Goal: Find contact information: Find contact information

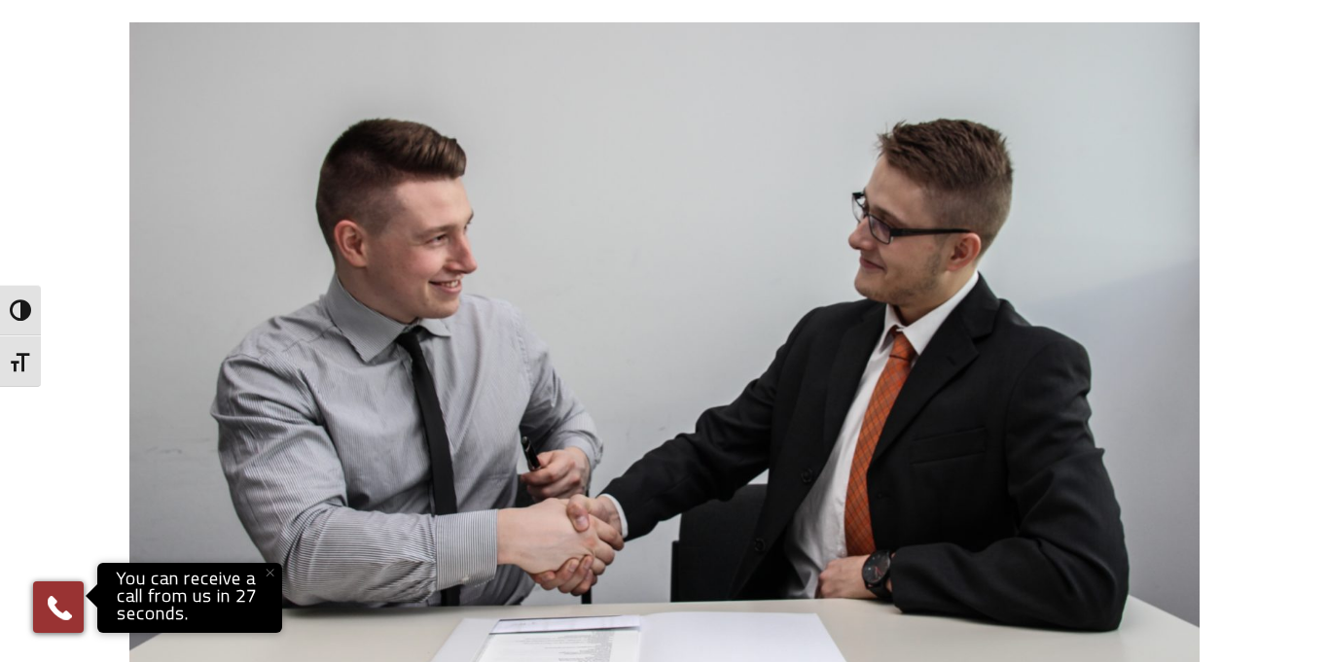
scroll to position [658, 0]
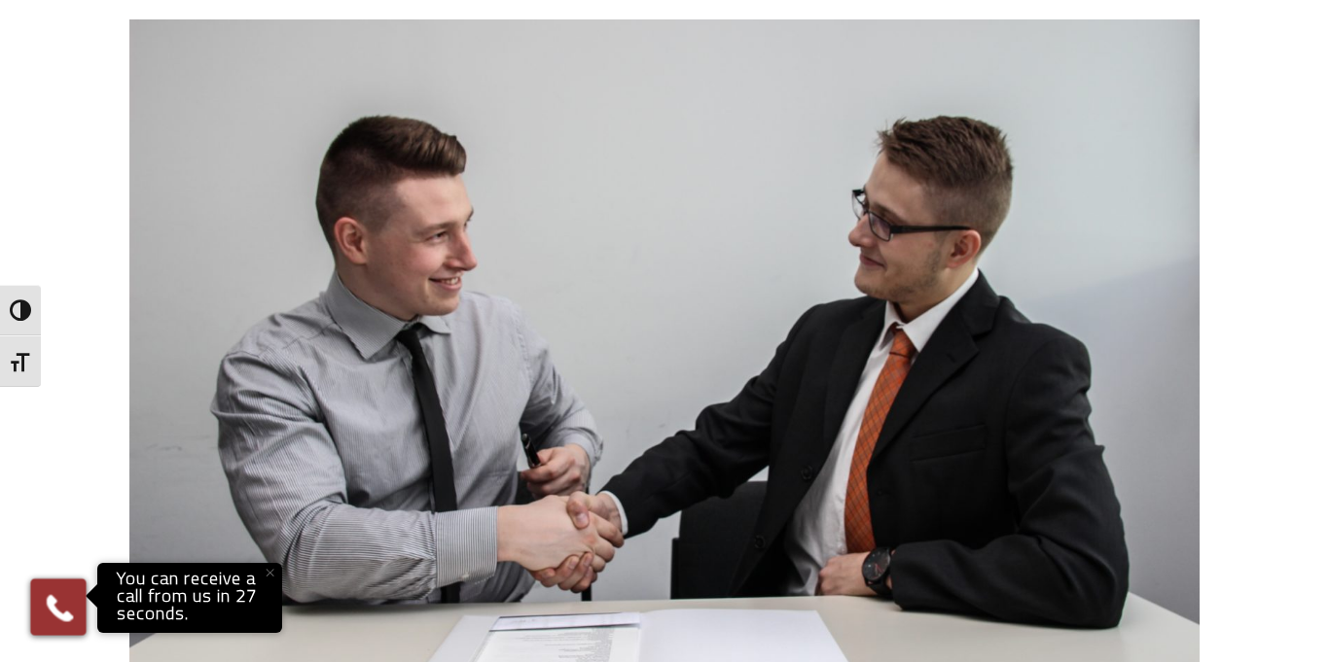
click at [56, 606] on img at bounding box center [60, 607] width 34 height 34
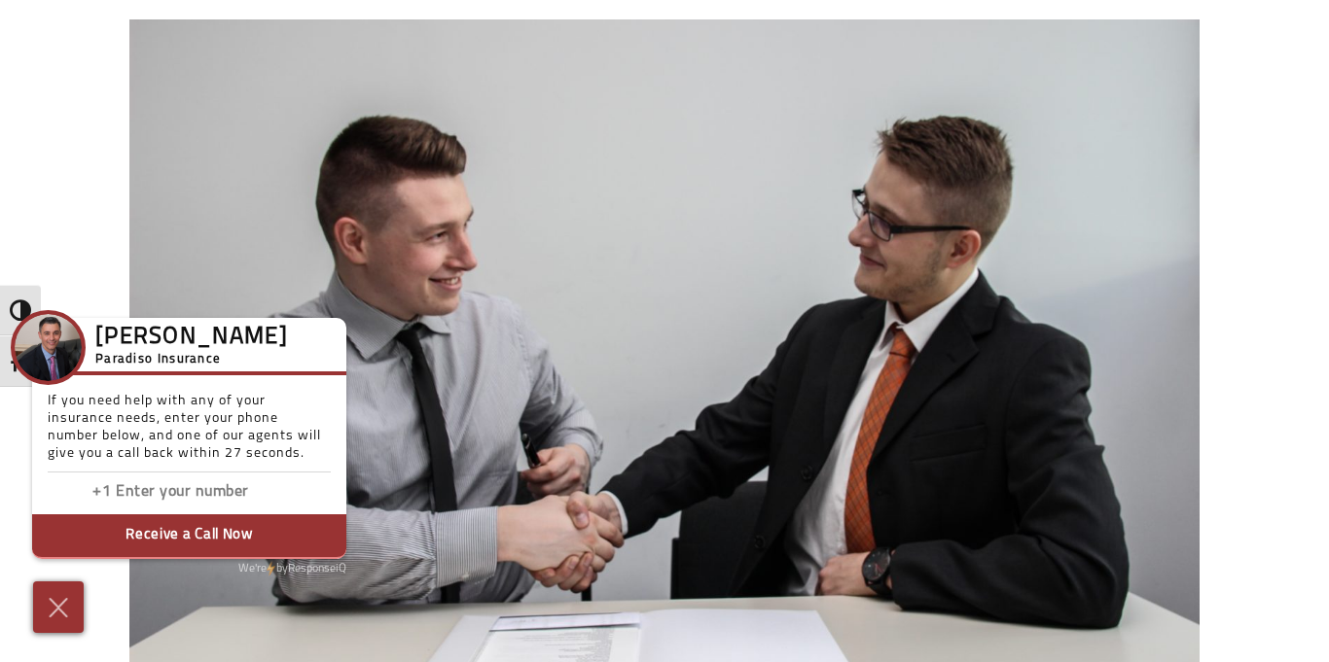
click at [133, 526] on button "Receive a Call Now" at bounding box center [189, 536] width 314 height 45
click at [170, 495] on input "Enter phone number" at bounding box center [213, 493] width 195 height 28
type input "2036067569"
click at [163, 533] on button "Receive a Call Now" at bounding box center [189, 536] width 314 height 45
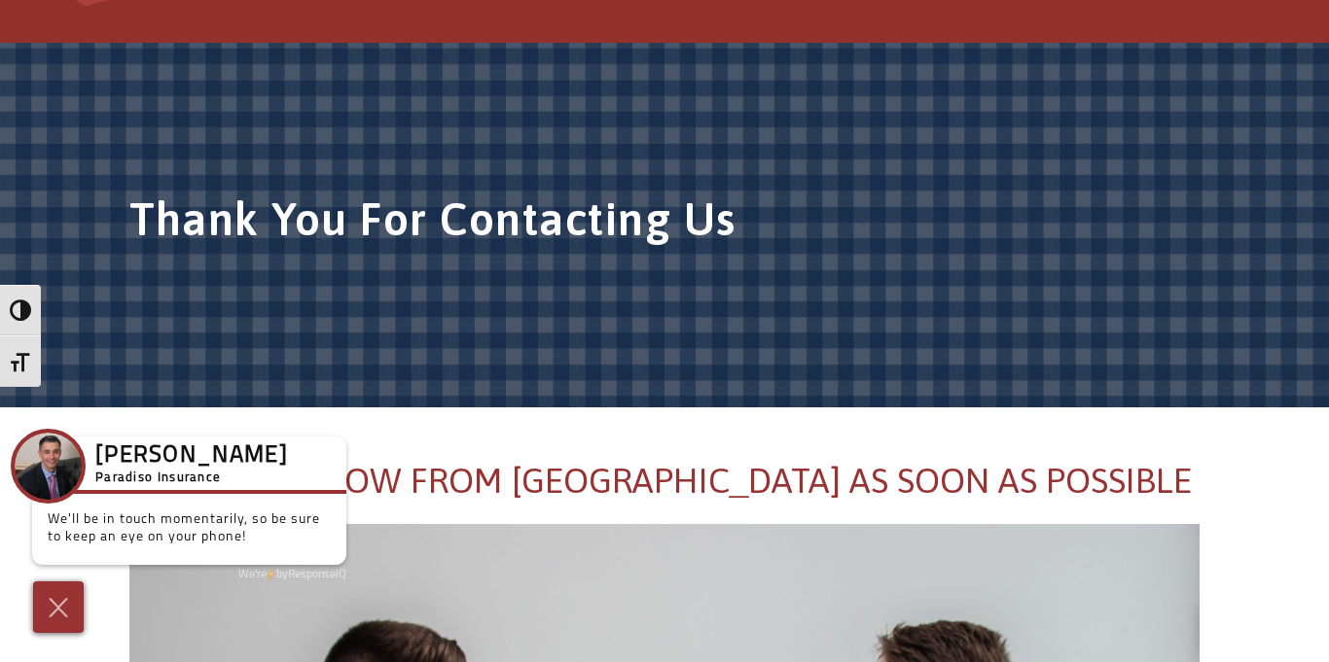
scroll to position [47, 0]
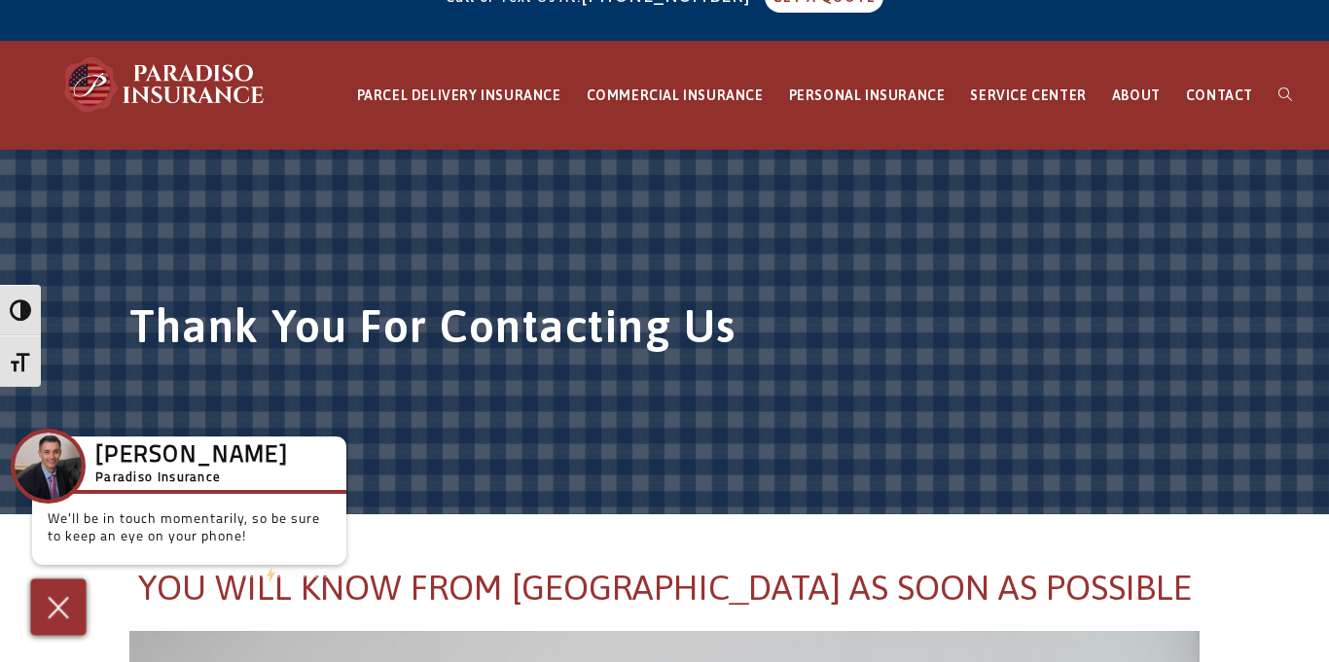
click at [61, 608] on img at bounding box center [59, 607] width 32 height 34
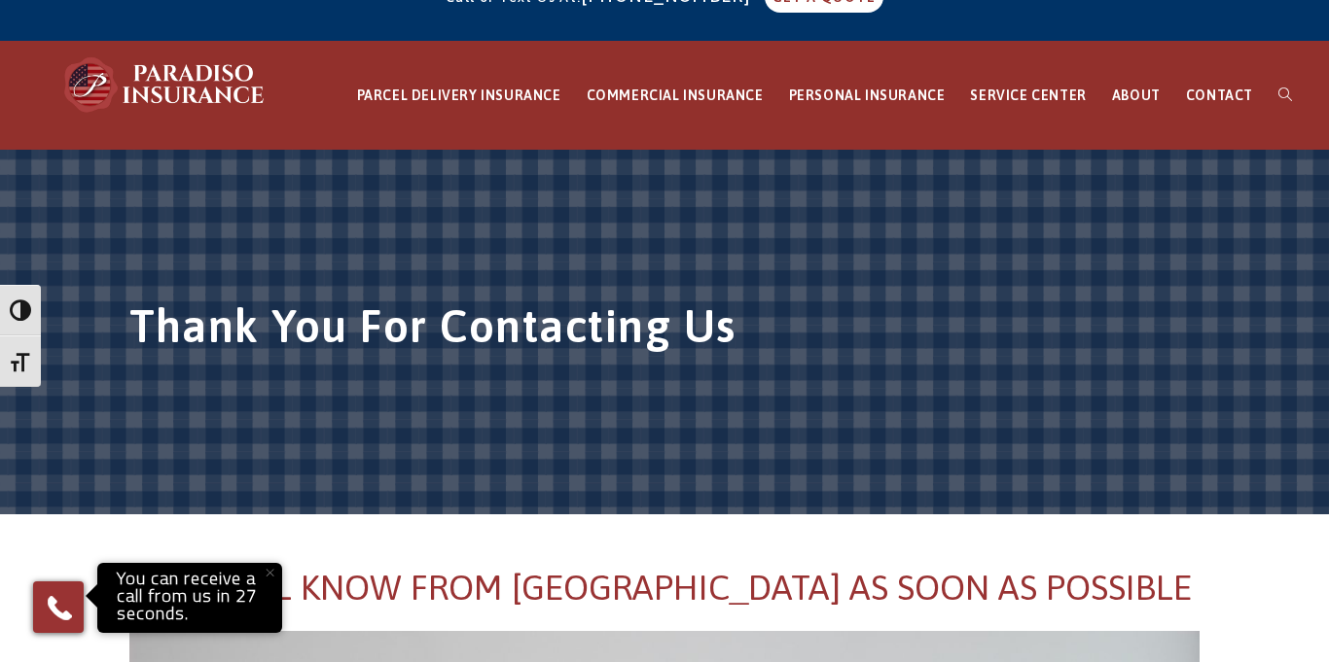
scroll to position [0, 0]
